Goal: Task Accomplishment & Management: Manage account settings

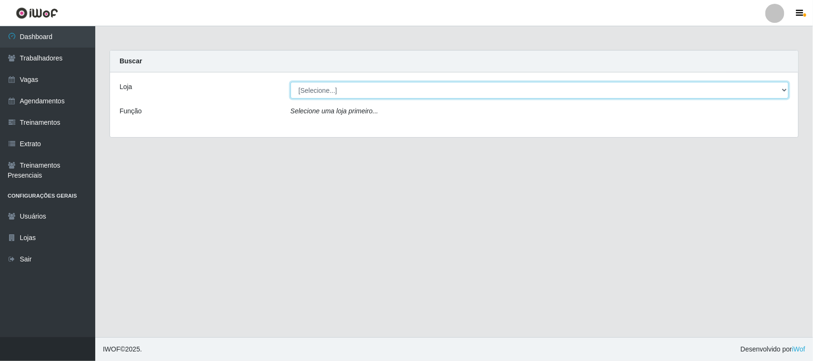
click at [782, 92] on select "[Selecione...] Nordestão - [GEOGRAPHIC_DATA]" at bounding box center [539, 90] width 498 height 17
select select "382"
click at [290, 82] on select "[Selecione...] Nordestão - [GEOGRAPHIC_DATA]" at bounding box center [539, 90] width 498 height 17
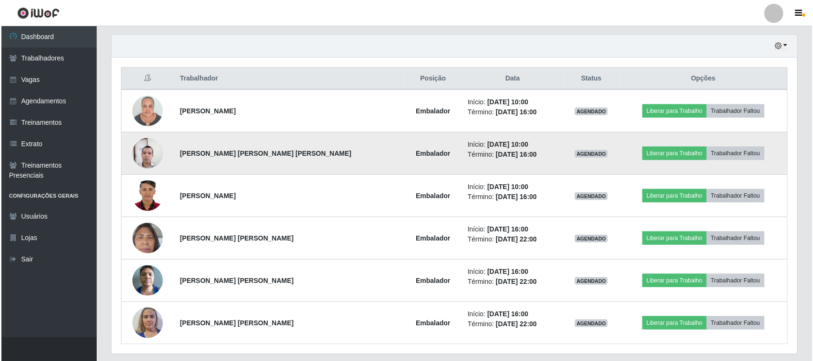
scroll to position [357, 0]
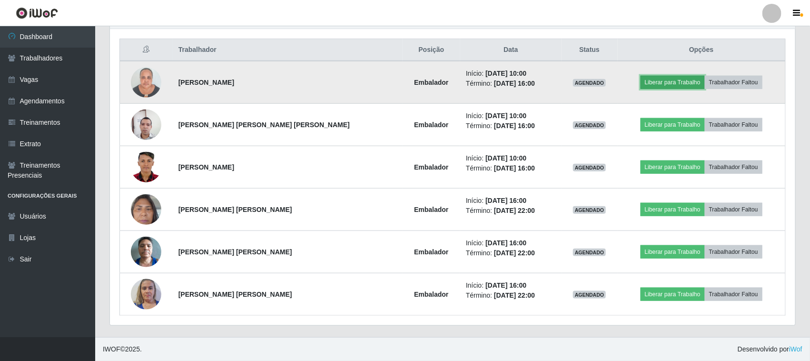
click at [689, 76] on button "Liberar para Trabalho" at bounding box center [673, 82] width 64 height 13
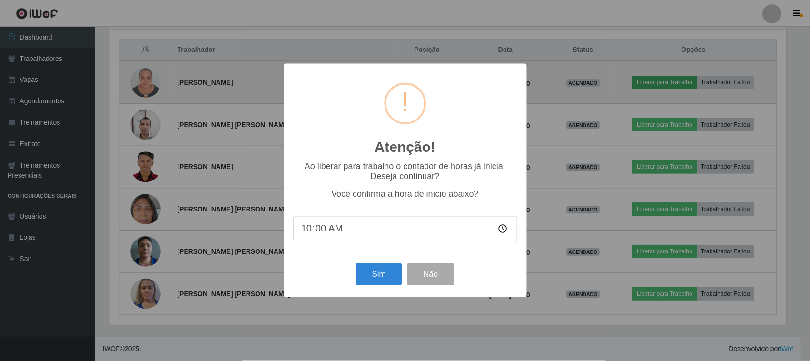
scroll to position [198, 679]
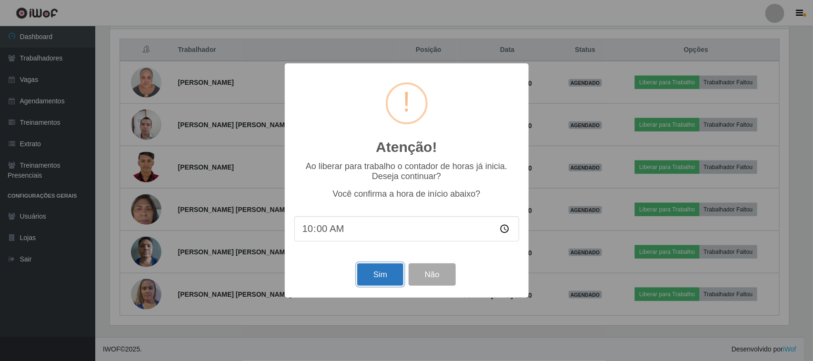
click at [374, 280] on button "Sim" at bounding box center [380, 274] width 46 height 22
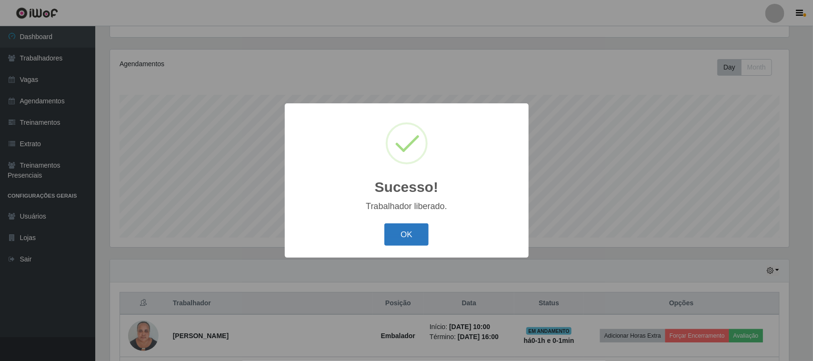
click at [405, 237] on button "OK" at bounding box center [406, 234] width 44 height 22
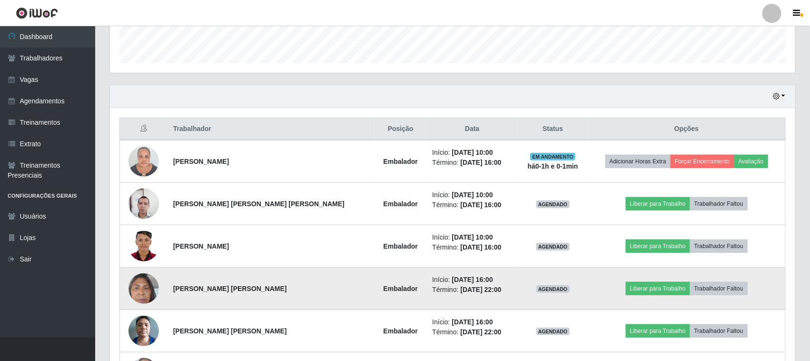
scroll to position [281, 0]
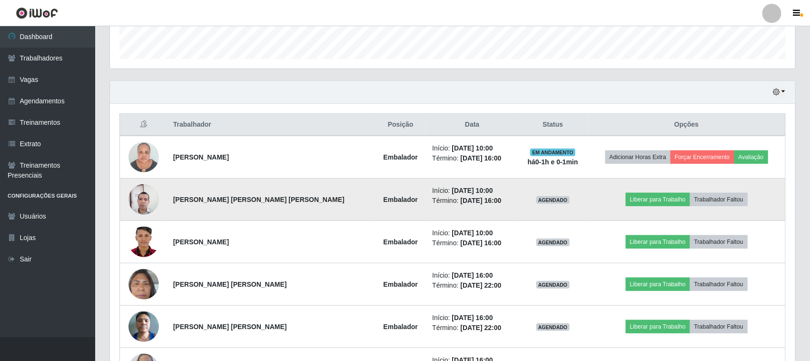
click at [139, 195] on img at bounding box center [144, 199] width 30 height 41
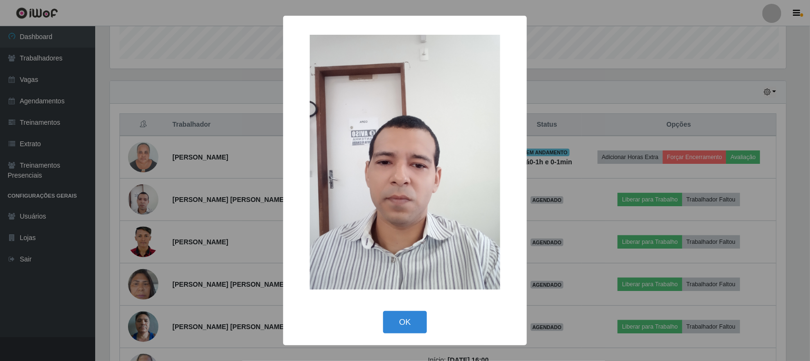
scroll to position [198, 679]
click at [415, 326] on button "OK" at bounding box center [406, 322] width 44 height 22
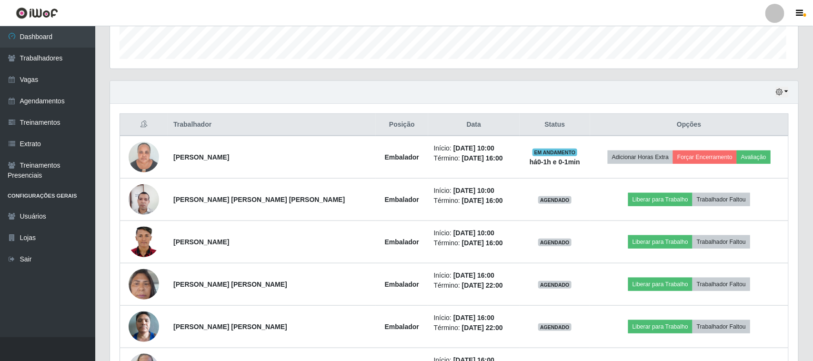
scroll to position [198, 686]
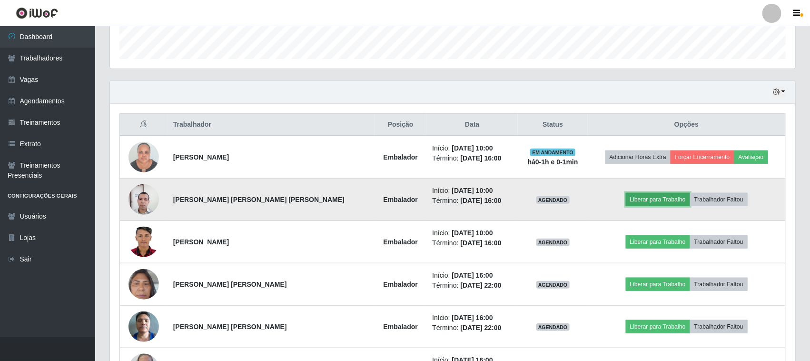
click at [654, 201] on button "Liberar para Trabalho" at bounding box center [658, 199] width 64 height 13
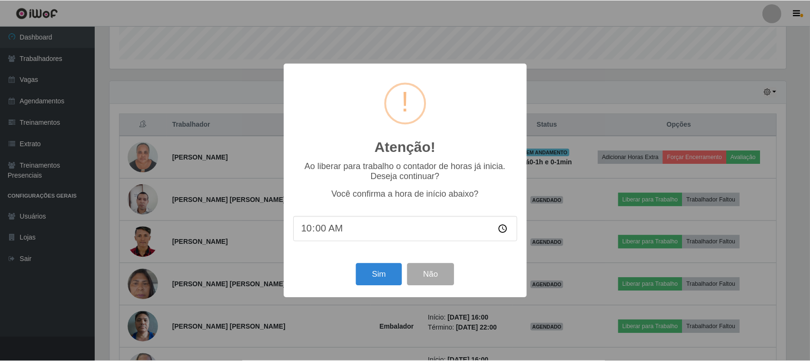
scroll to position [198, 679]
click at [385, 275] on button "Sim" at bounding box center [380, 274] width 46 height 22
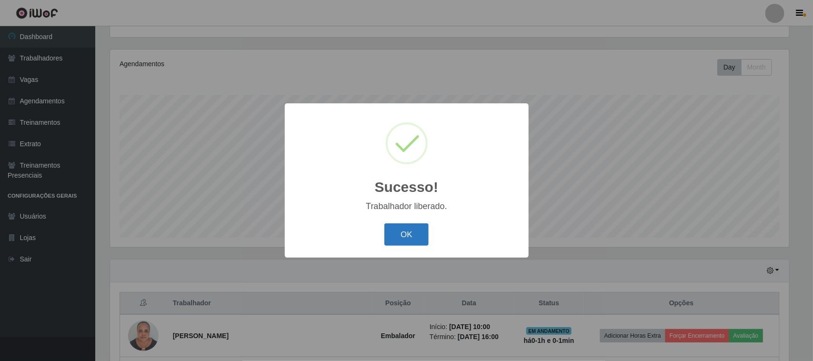
click at [418, 234] on button "OK" at bounding box center [406, 234] width 44 height 22
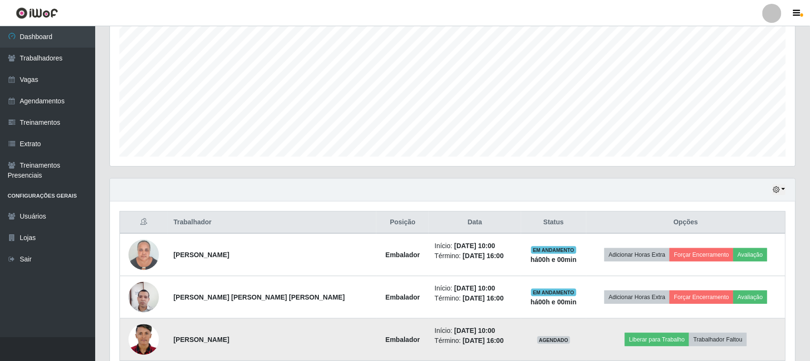
scroll to position [281, 0]
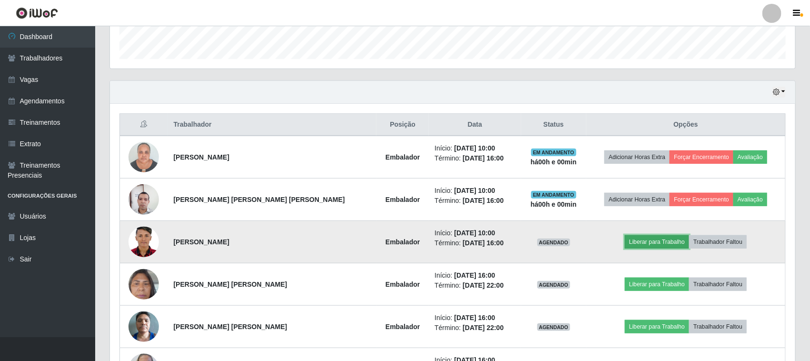
click at [662, 242] on button "Liberar para Trabalho" at bounding box center [657, 241] width 64 height 13
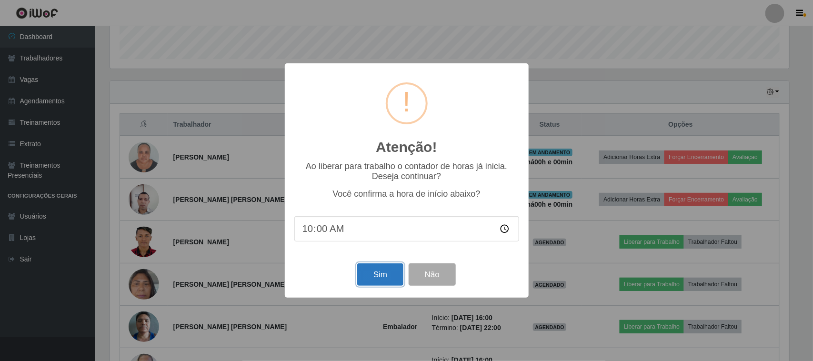
click at [369, 270] on button "Sim" at bounding box center [380, 274] width 46 height 22
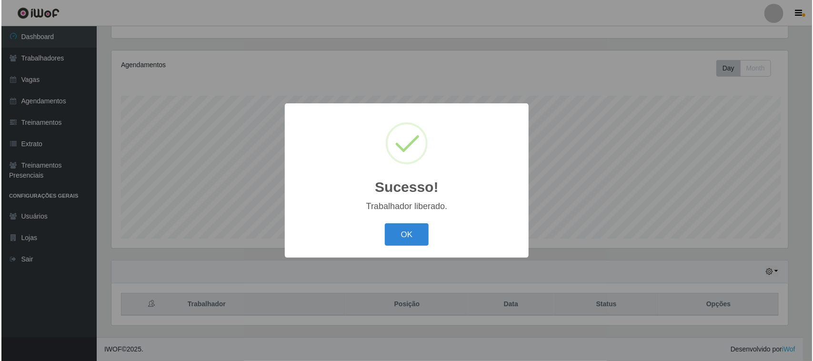
scroll to position [103, 0]
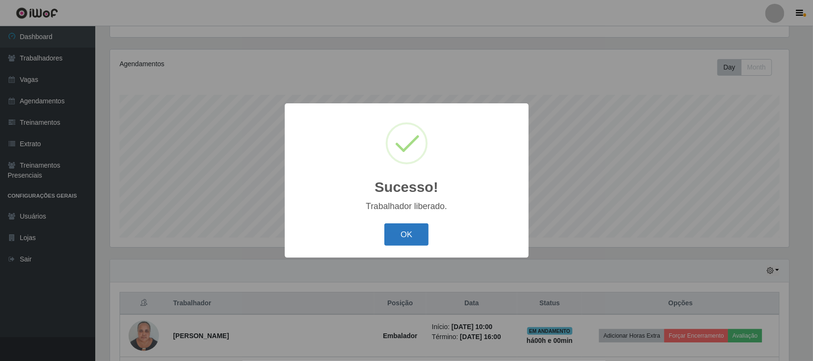
click at [406, 237] on button "OK" at bounding box center [406, 234] width 44 height 22
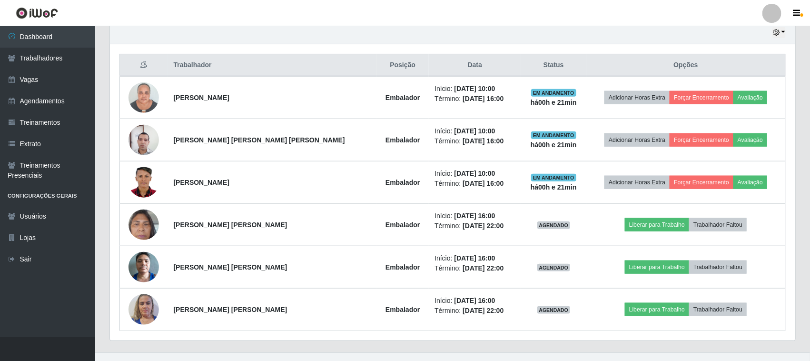
scroll to position [43, 0]
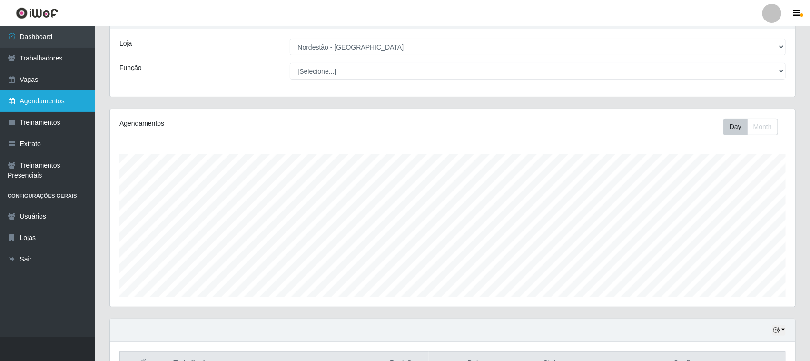
click at [33, 96] on link "Agendamentos" at bounding box center [47, 100] width 95 height 21
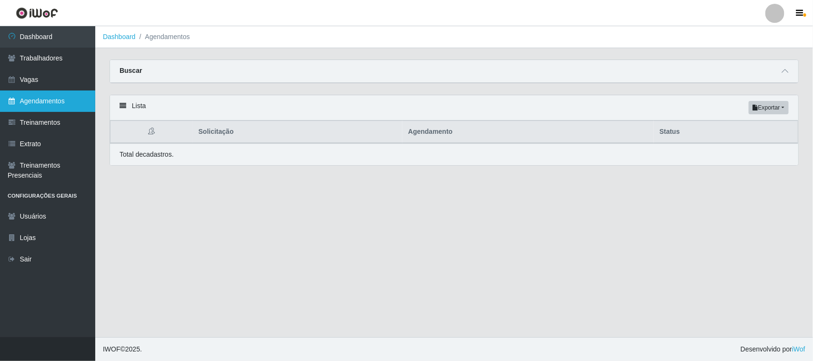
click at [46, 98] on link "Agendamentos" at bounding box center [47, 100] width 95 height 21
click at [788, 72] on span at bounding box center [784, 71] width 11 height 11
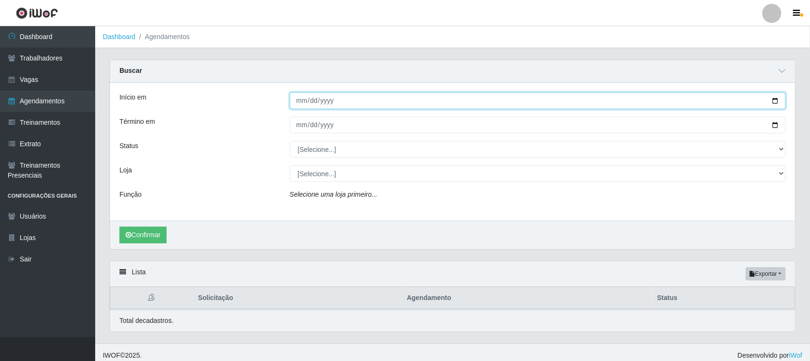
click at [777, 105] on input "Início em" at bounding box center [538, 100] width 497 height 17
click at [774, 105] on input "[DATE]" at bounding box center [538, 100] width 497 height 17
type input "[DATE]"
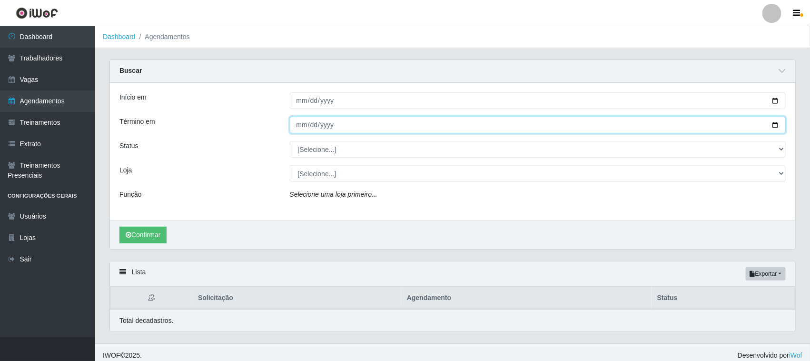
click at [778, 123] on input "Término em" at bounding box center [538, 125] width 497 height 17
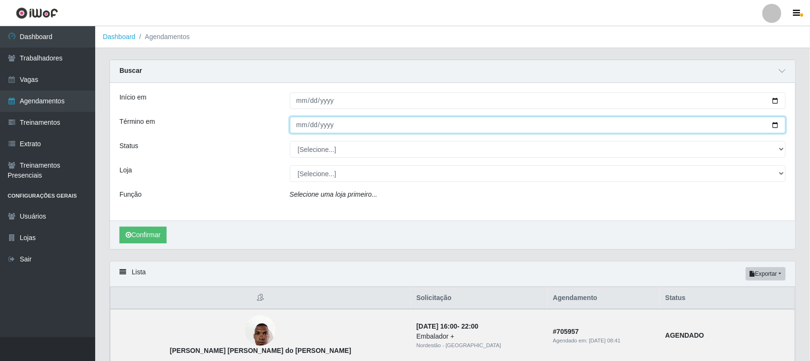
type input "[DATE]"
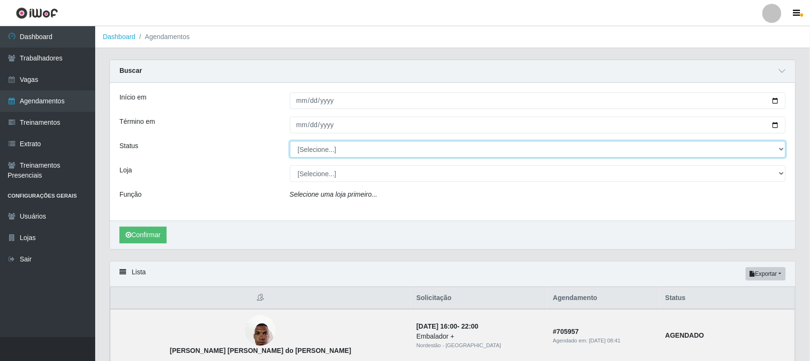
click at [781, 149] on select "[Selecione...] AGENDADO AGUARDANDO LIBERAR EM ANDAMENTO EM REVISÃO FINALIZADO C…" at bounding box center [538, 149] width 497 height 17
select select "AGENDADO"
click at [290, 141] on select "[Selecione...] AGENDADO AGUARDANDO LIBERAR EM ANDAMENTO EM REVISÃO FINALIZADO C…" at bounding box center [538, 149] width 497 height 17
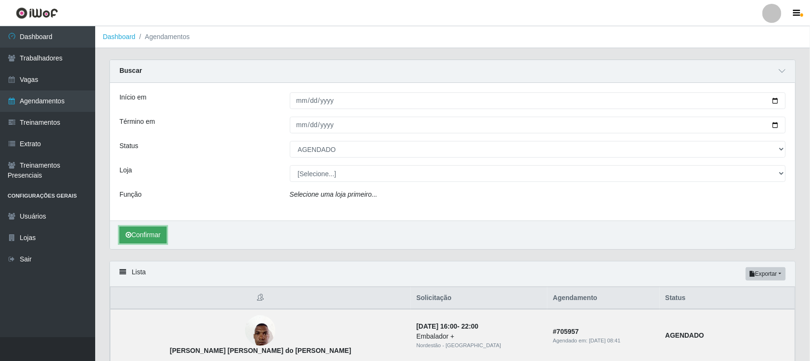
click at [148, 229] on button "Confirmar" at bounding box center [143, 235] width 47 height 17
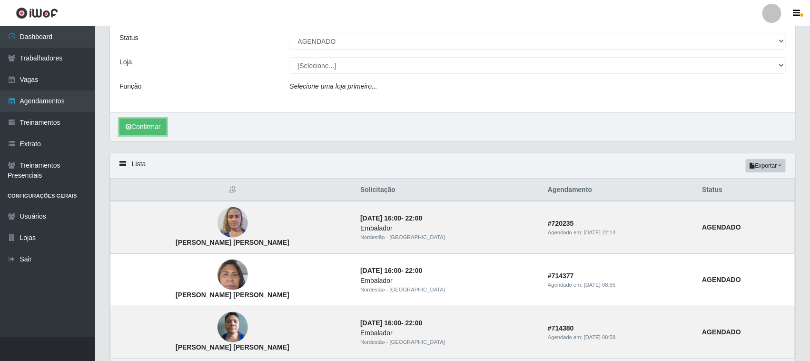
scroll to position [172, 0]
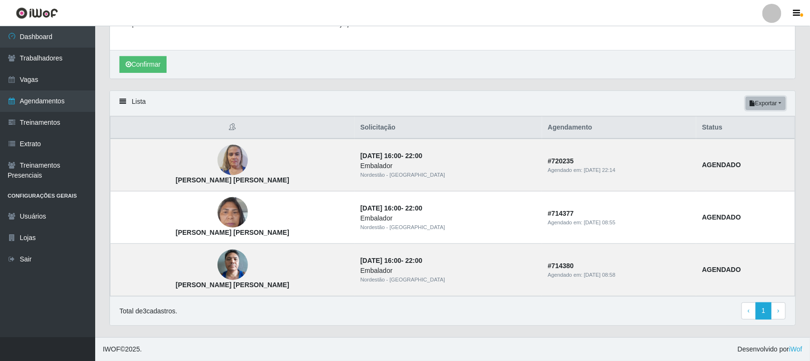
click at [769, 105] on button "Exportar" at bounding box center [766, 103] width 40 height 13
click at [691, 101] on div "Lista Exportar PDF Excel" at bounding box center [453, 103] width 686 height 25
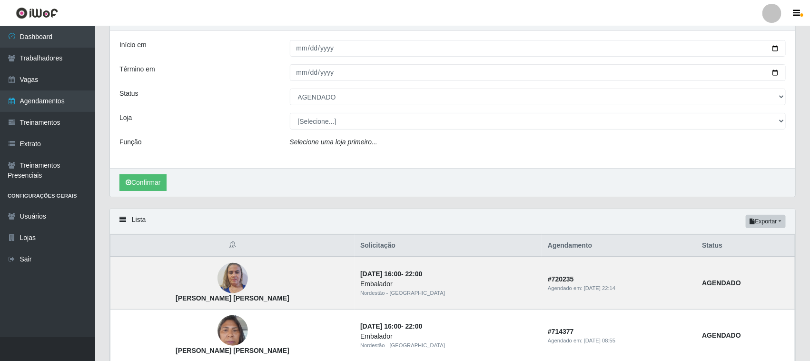
scroll to position [0, 0]
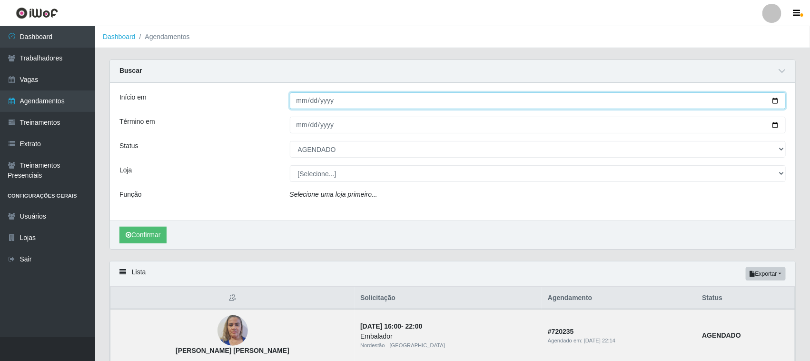
click at [777, 99] on input "[DATE]" at bounding box center [538, 100] width 497 height 17
type input "[DATE]"
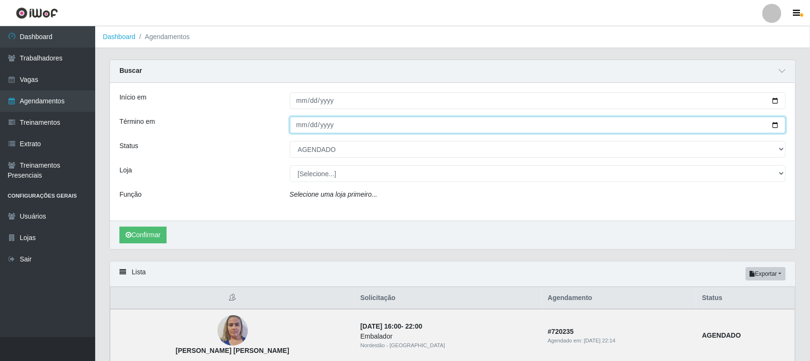
click at [779, 127] on input "[DATE]" at bounding box center [538, 125] width 497 height 17
type input "[DATE]"
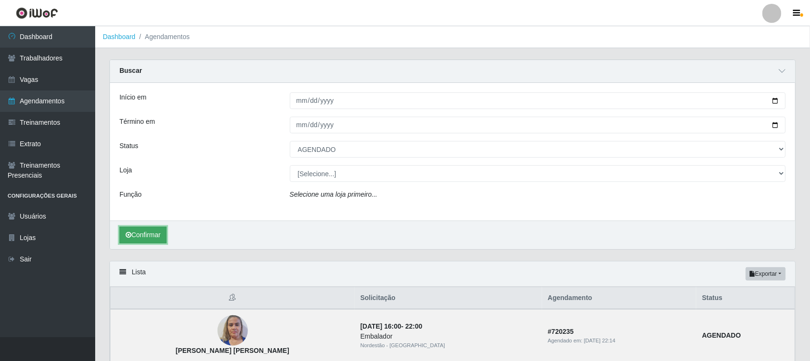
click at [141, 232] on button "Confirmar" at bounding box center [143, 235] width 47 height 17
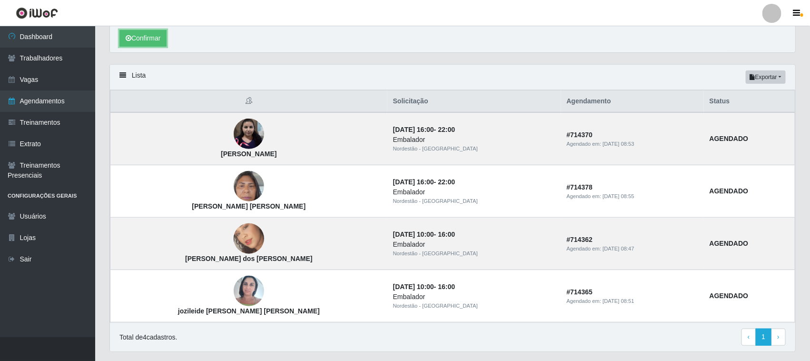
scroll to position [224, 0]
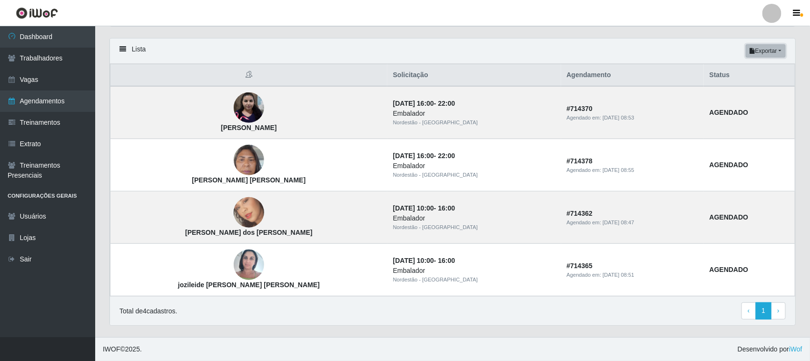
click at [777, 52] on button "Exportar" at bounding box center [766, 50] width 40 height 13
click at [722, 50] on div "Lista Exportar PDF Excel" at bounding box center [453, 51] width 686 height 25
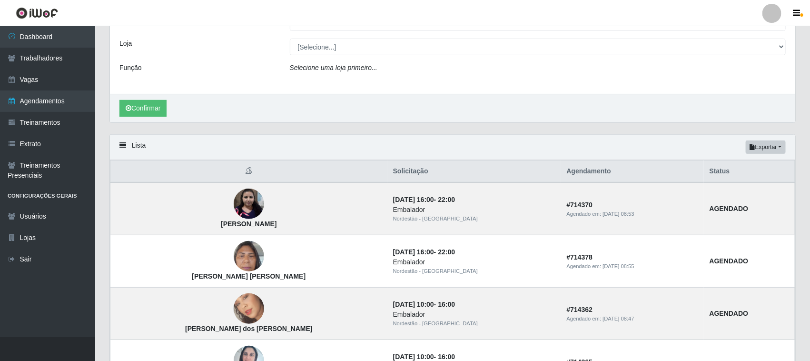
scroll to position [0, 0]
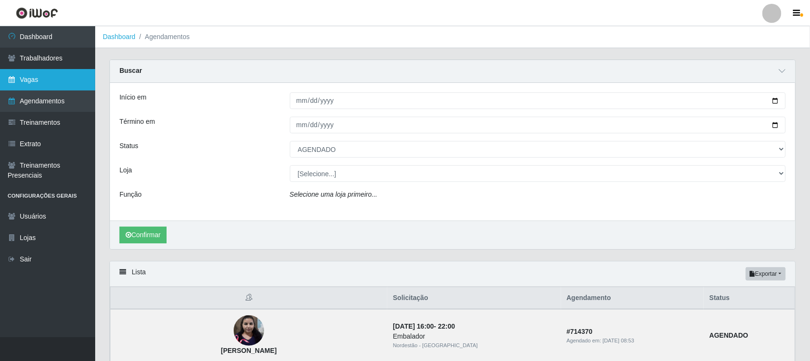
click at [37, 72] on link "Vagas" at bounding box center [47, 79] width 95 height 21
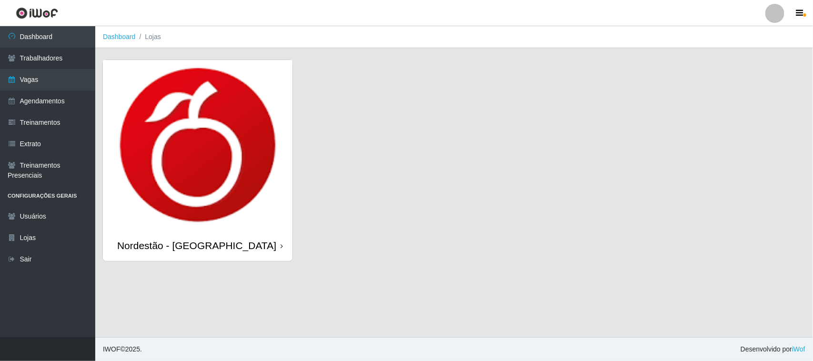
click at [172, 250] on div "Nordestão - [GEOGRAPHIC_DATA]" at bounding box center [196, 245] width 159 height 12
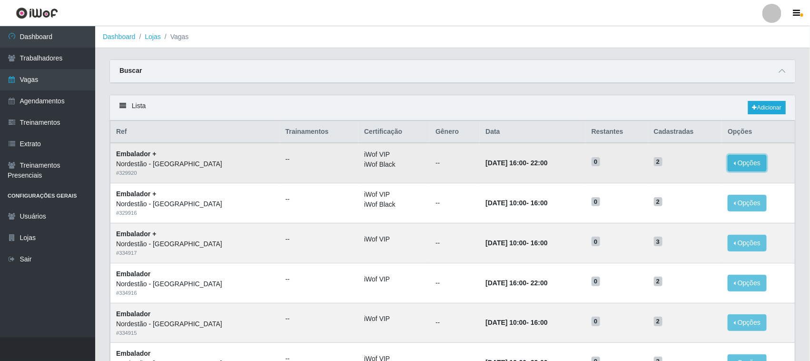
click at [739, 163] on button "Opções" at bounding box center [747, 163] width 39 height 17
click at [702, 169] on button "Editar" at bounding box center [688, 165] width 75 height 20
click at [746, 159] on button "Opções" at bounding box center [747, 163] width 39 height 17
click at [788, 68] on div "Buscar" at bounding box center [453, 71] width 686 height 23
click at [781, 72] on icon at bounding box center [782, 71] width 7 height 7
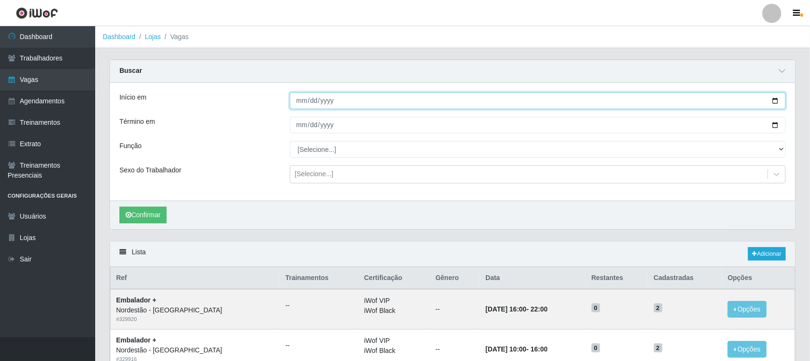
click at [777, 102] on input "Início em" at bounding box center [538, 100] width 497 height 17
click at [779, 100] on input "[DATE]" at bounding box center [538, 100] width 497 height 17
type input "[DATE]"
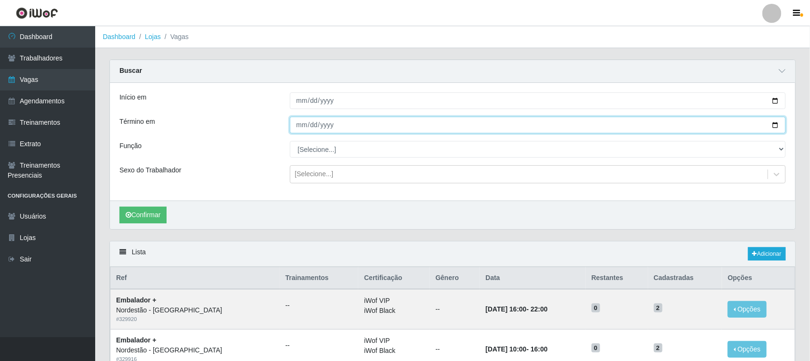
click at [777, 120] on input "Término em" at bounding box center [538, 125] width 497 height 17
click at [776, 120] on input "Término em" at bounding box center [538, 125] width 497 height 17
type input "[DATE]"
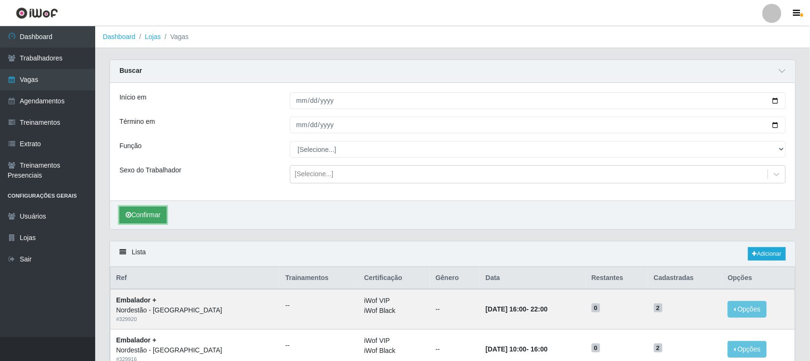
click at [139, 212] on button "Confirmar" at bounding box center [143, 215] width 47 height 17
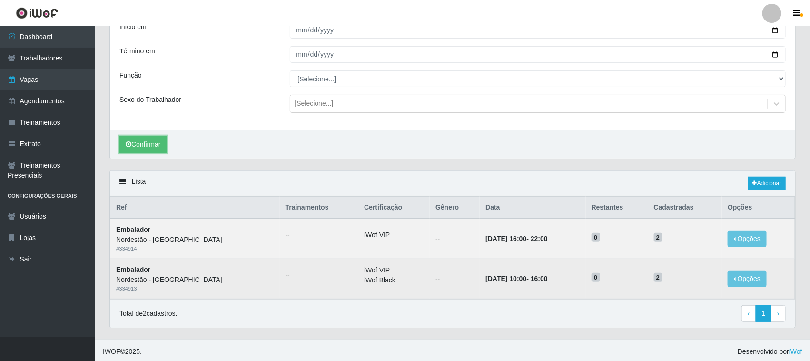
scroll to position [75, 0]
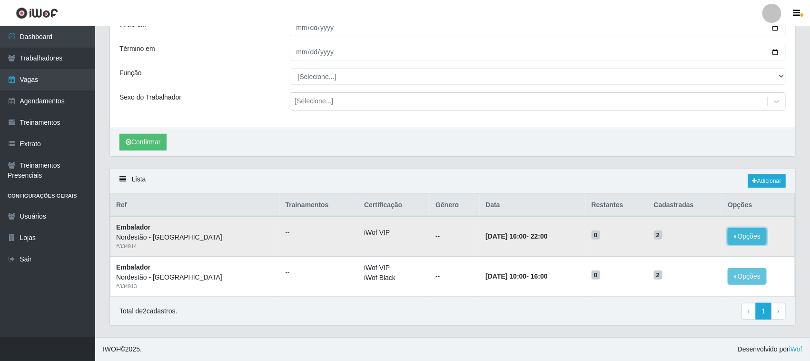
click at [751, 231] on button "Opções" at bounding box center [747, 236] width 39 height 17
click at [713, 124] on div "Início em [DATE] Término em [DATE] Função [Selecione...] Embalador Embalador + …" at bounding box center [453, 69] width 686 height 118
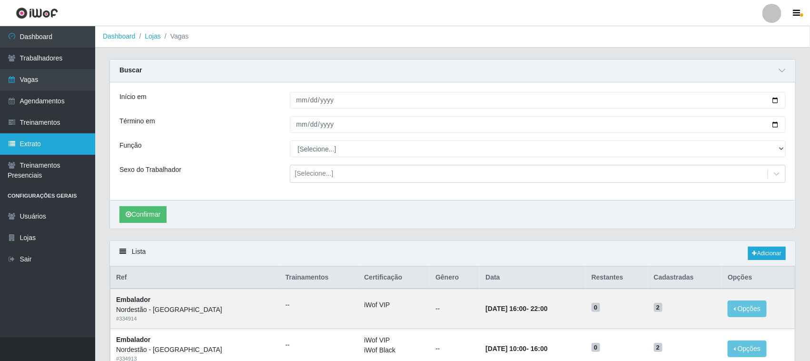
scroll to position [0, 0]
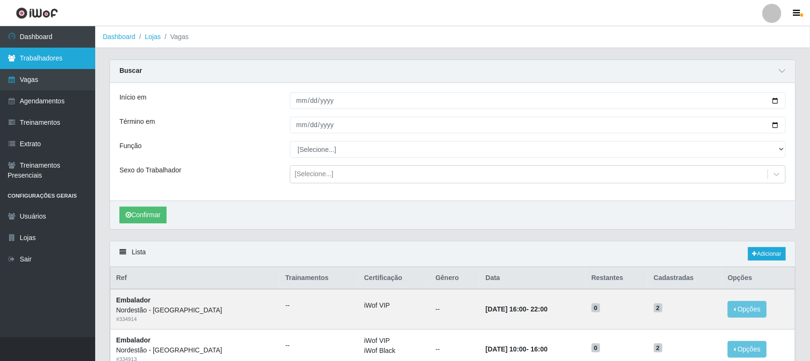
click at [54, 63] on link "Trabalhadores" at bounding box center [47, 58] width 95 height 21
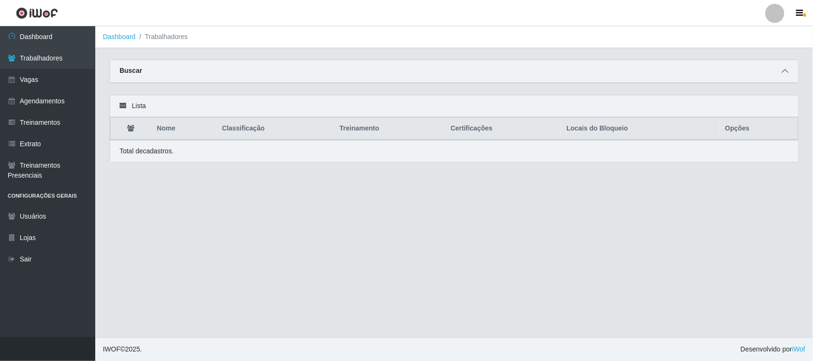
click at [785, 70] on icon at bounding box center [784, 71] width 7 height 7
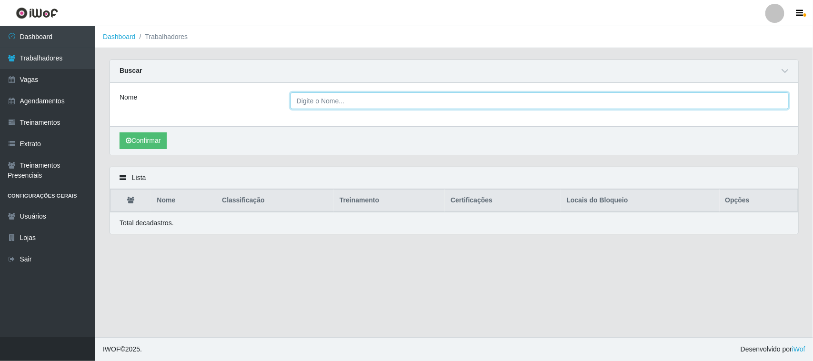
click at [335, 103] on input "Nome" at bounding box center [539, 100] width 498 height 17
click at [330, 106] on input "Nome" at bounding box center [539, 100] width 498 height 17
click at [161, 148] on button "Confirmar" at bounding box center [143, 140] width 47 height 17
click at [358, 106] on input "maria" at bounding box center [539, 100] width 498 height 17
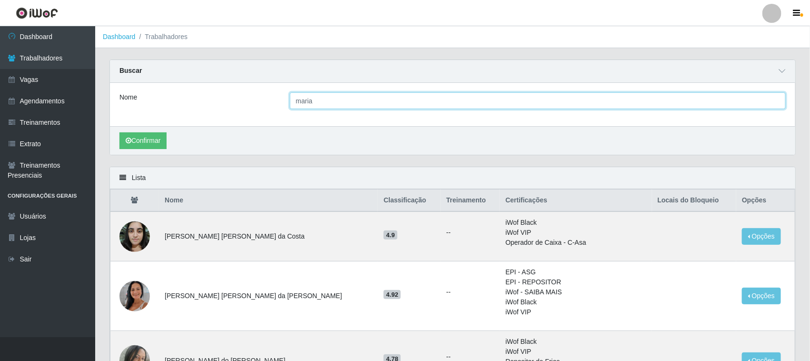
type input "[PERSON_NAME] [PERSON_NAME]"
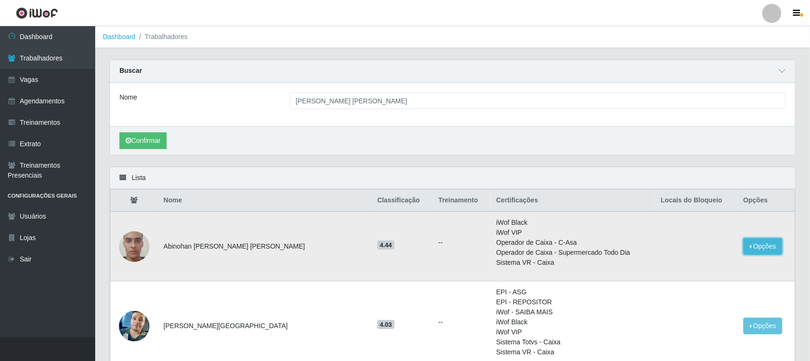
click at [762, 241] on button "Opções" at bounding box center [763, 246] width 39 height 17
click at [719, 156] on div "Carregando... Buscar Nome [PERSON_NAME] [PERSON_NAME] Confirmar" at bounding box center [452, 113] width 701 height 107
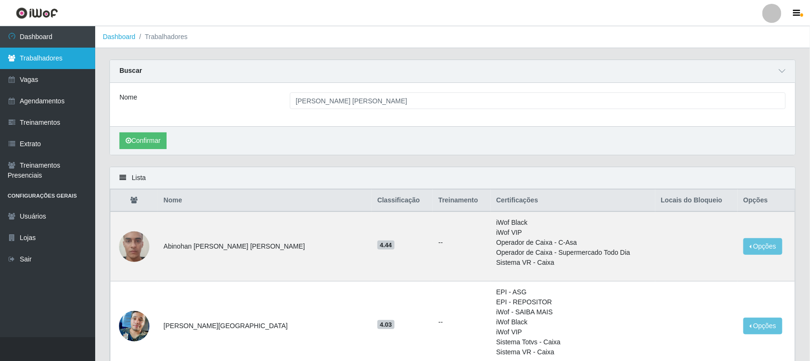
click at [60, 58] on link "Trabalhadores" at bounding box center [47, 58] width 95 height 21
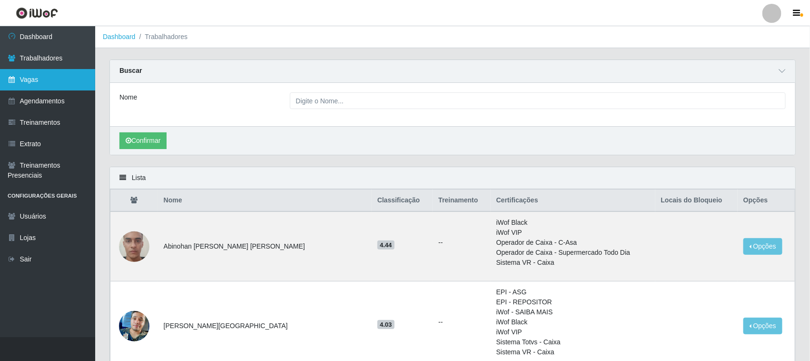
click at [26, 75] on link "Vagas" at bounding box center [47, 79] width 95 height 21
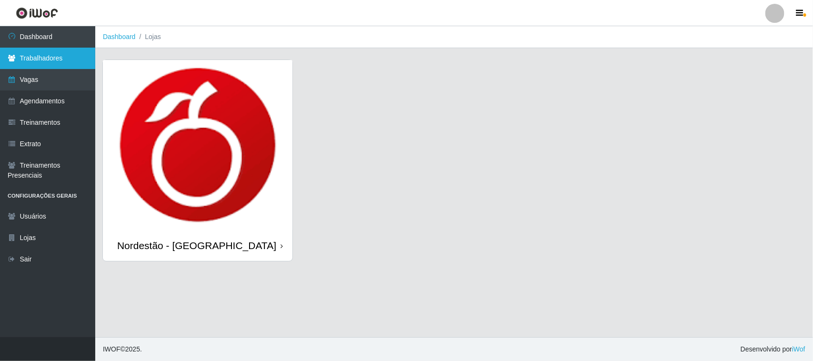
click at [55, 58] on link "Trabalhadores" at bounding box center [47, 58] width 95 height 21
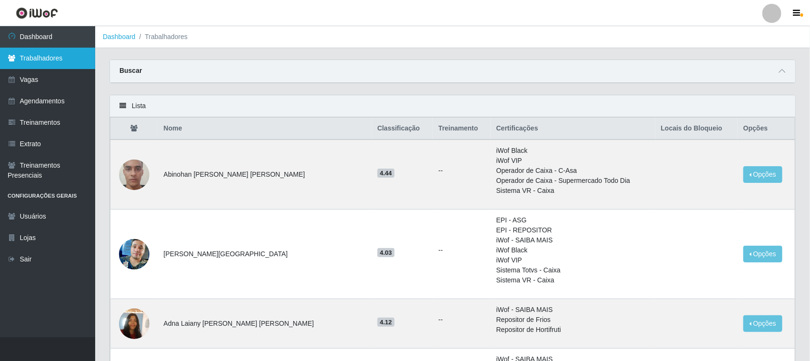
click at [61, 58] on link "Trabalhadores" at bounding box center [47, 58] width 95 height 21
click at [784, 72] on icon at bounding box center [782, 71] width 7 height 7
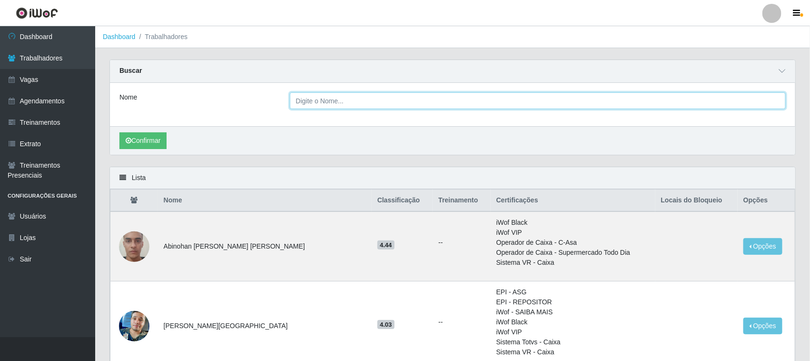
click at [415, 105] on input "Nome" at bounding box center [538, 100] width 497 height 17
type input "[PERSON_NAME] [PERSON_NAME]"
click at [120, 132] on button "Confirmar" at bounding box center [143, 140] width 47 height 17
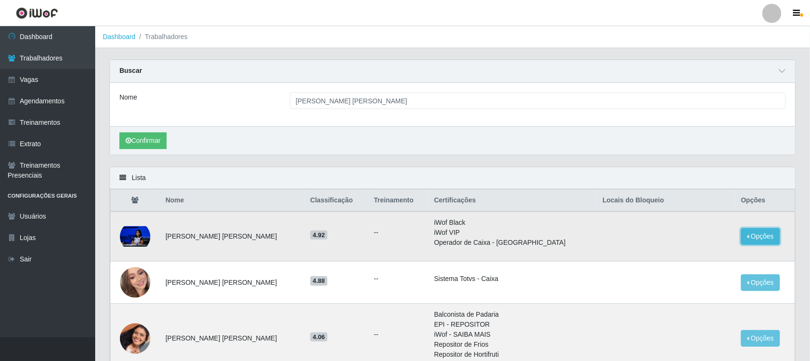
click at [762, 237] on button "Opções" at bounding box center [760, 236] width 39 height 17
click at [706, 155] on div "Buscar Nome [PERSON_NAME] [PERSON_NAME] Confirmar" at bounding box center [453, 108] width 687 height 96
